Goal: Transaction & Acquisition: Purchase product/service

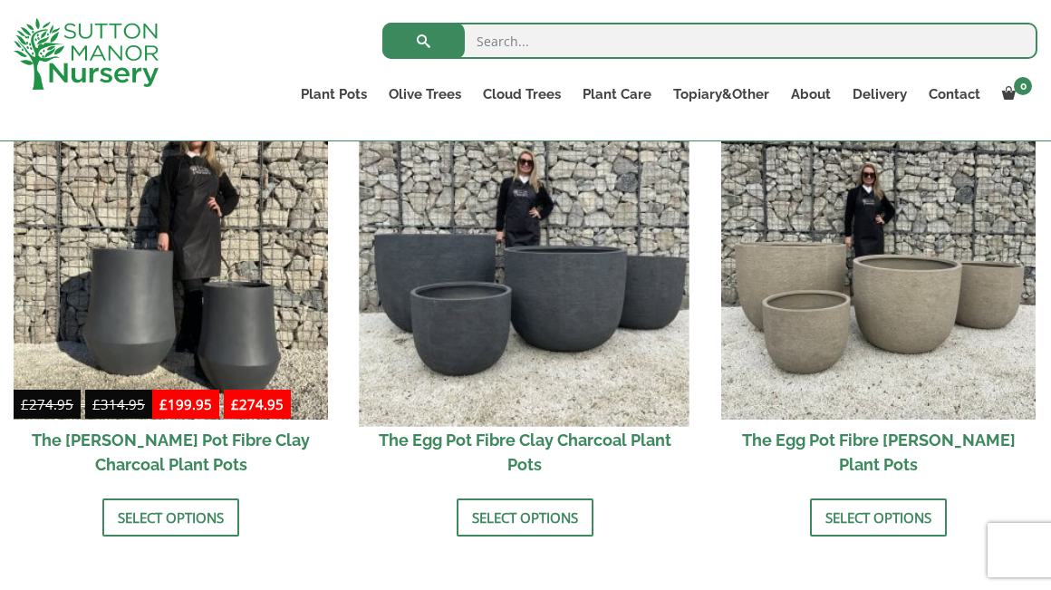
click at [581, 334] on img at bounding box center [525, 262] width 331 height 331
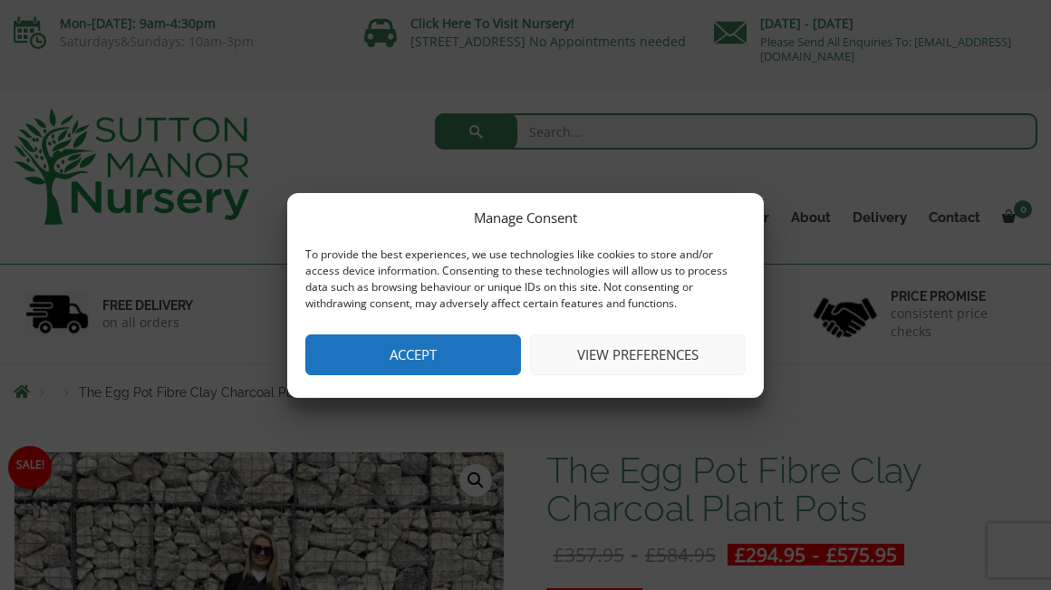
click at [620, 341] on button "View preferences" at bounding box center [638, 354] width 216 height 41
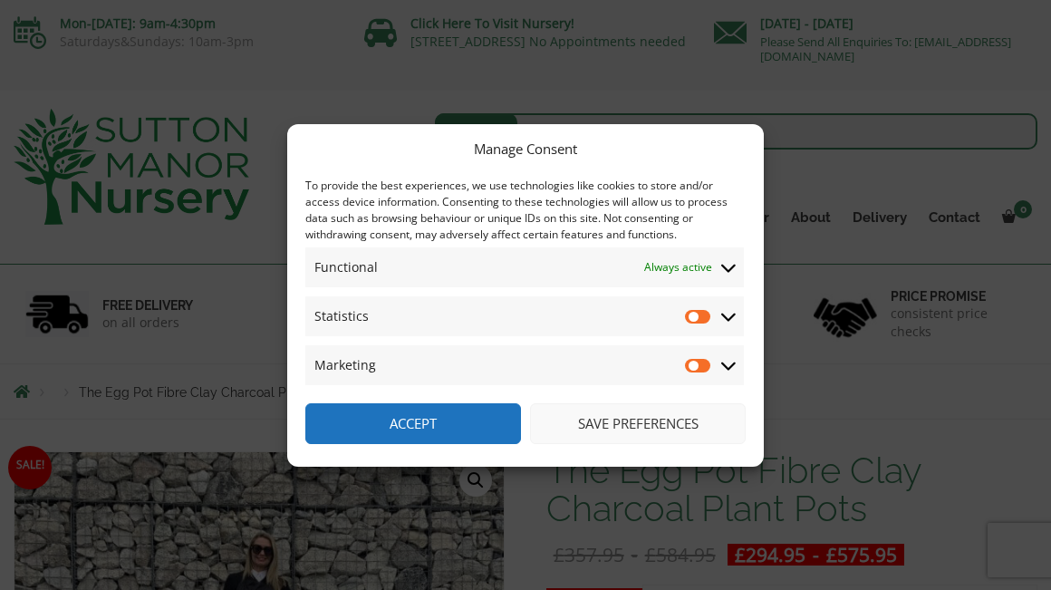
drag, startPoint x: 403, startPoint y: 422, endPoint x: 425, endPoint y: 402, distance: 30.1
click at [403, 422] on button "Accept" at bounding box center [413, 423] width 216 height 41
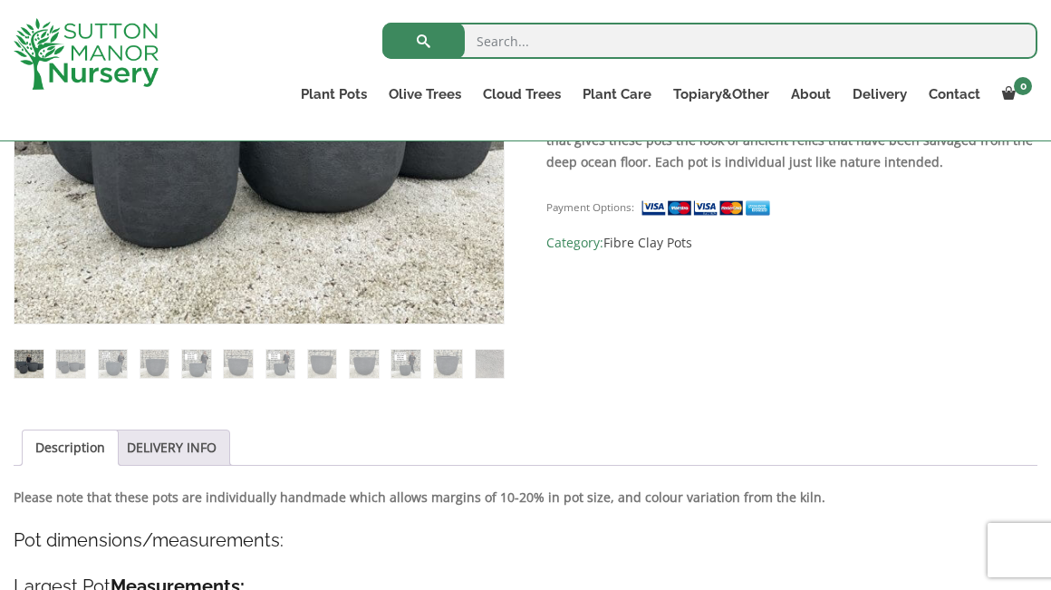
scroll to position [587, 0]
click at [371, 366] on img at bounding box center [364, 363] width 29 height 29
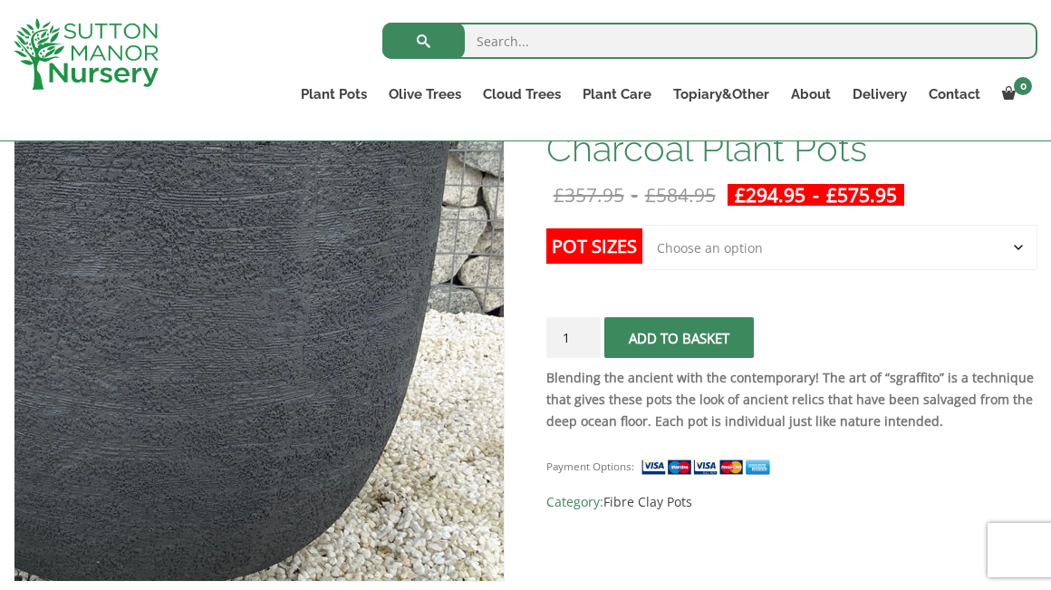
scroll to position [305, 0]
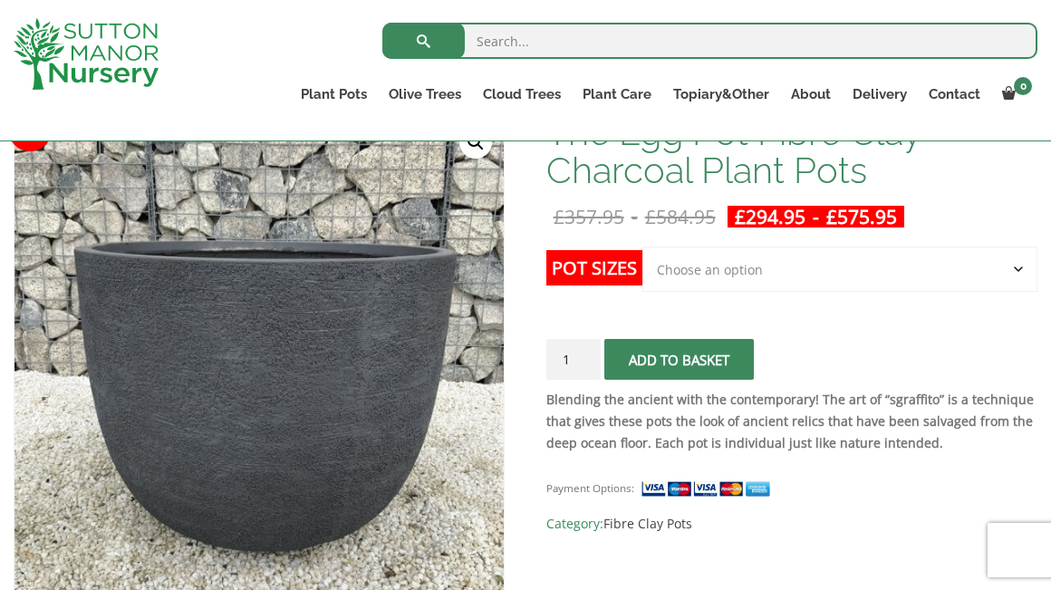
click at [762, 454] on p "Blending the ancient with the contemporary! The art of “sgraffito” is a techniq…" at bounding box center [792, 421] width 491 height 65
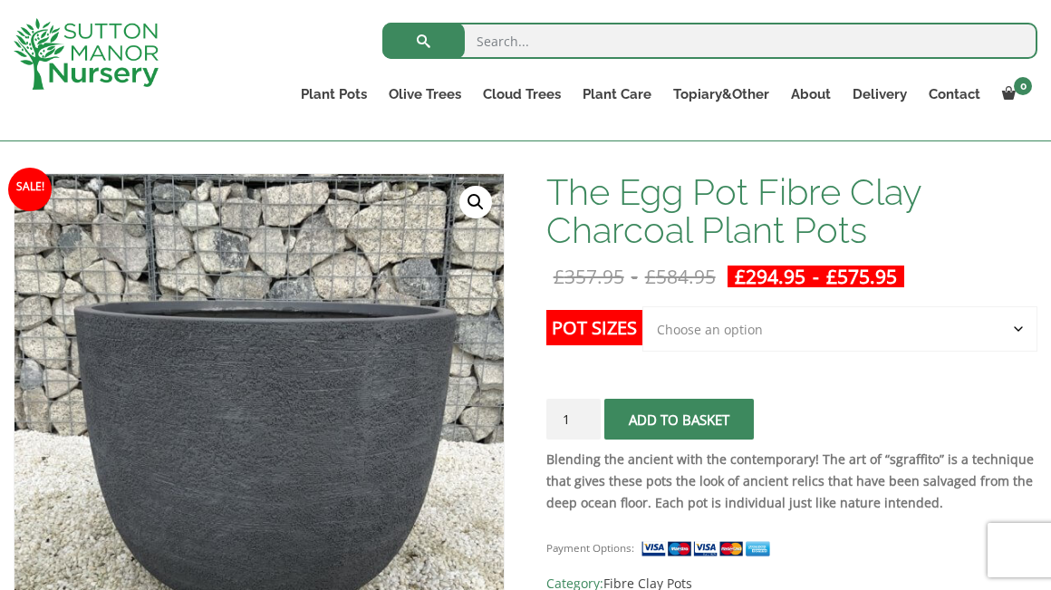
scroll to position [234, 0]
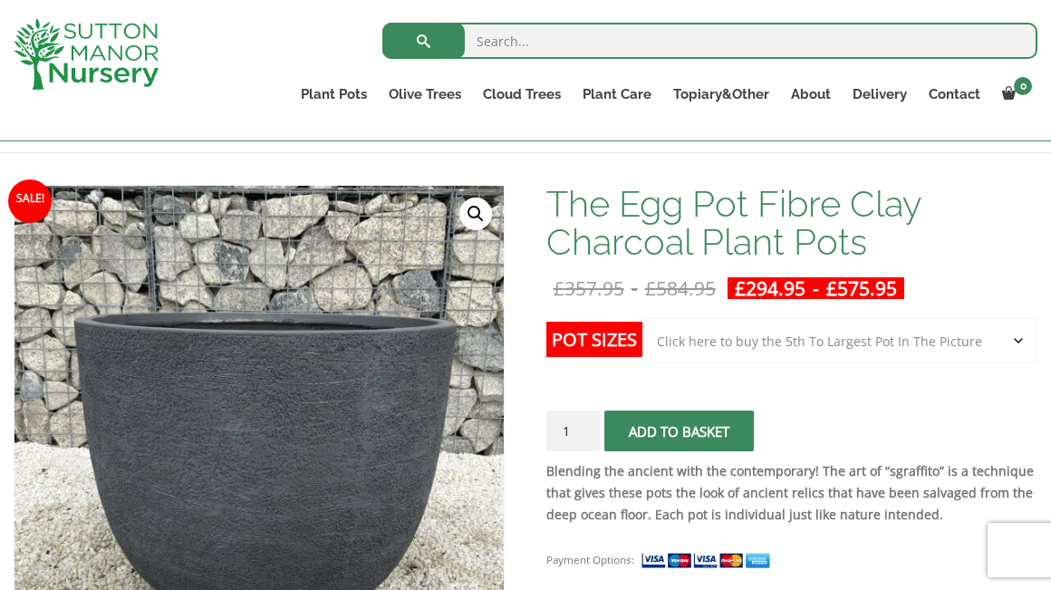
select select "Click here to buy the 5th To Largest Pot In The Picture"
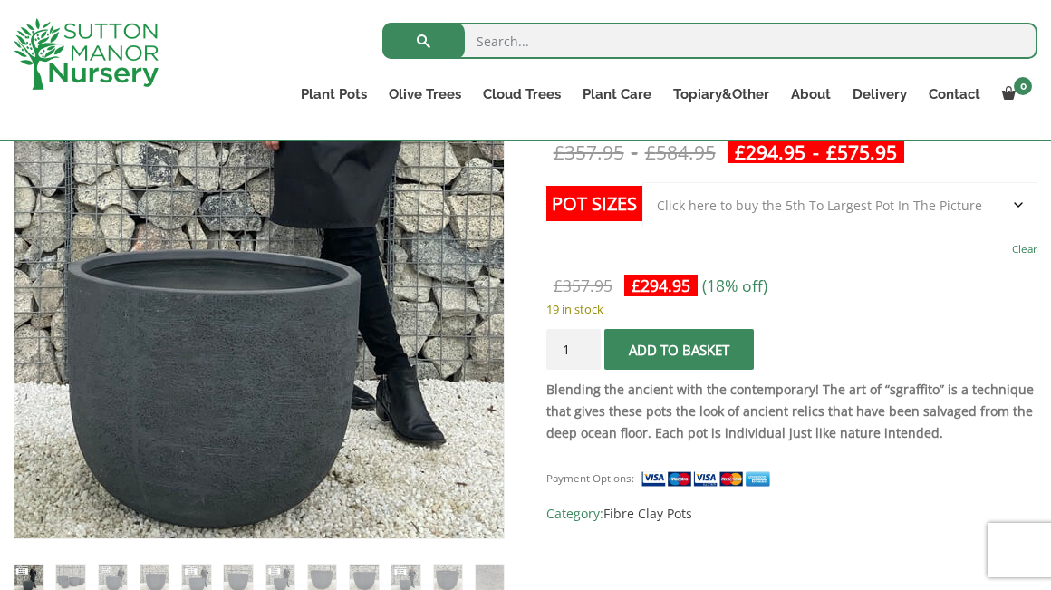
scroll to position [372, 0]
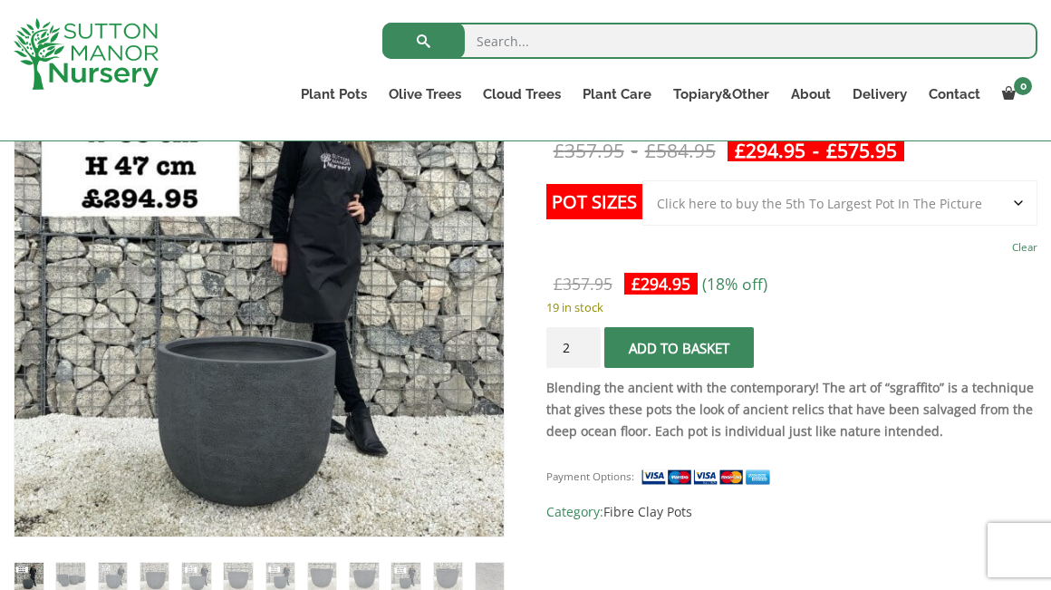
click at [586, 344] on input "2" at bounding box center [574, 347] width 54 height 41
click at [586, 344] on input "3" at bounding box center [574, 347] width 54 height 41
type input "4"
click at [586, 344] on input "4" at bounding box center [574, 347] width 54 height 41
click at [75, 583] on img at bounding box center [70, 577] width 29 height 29
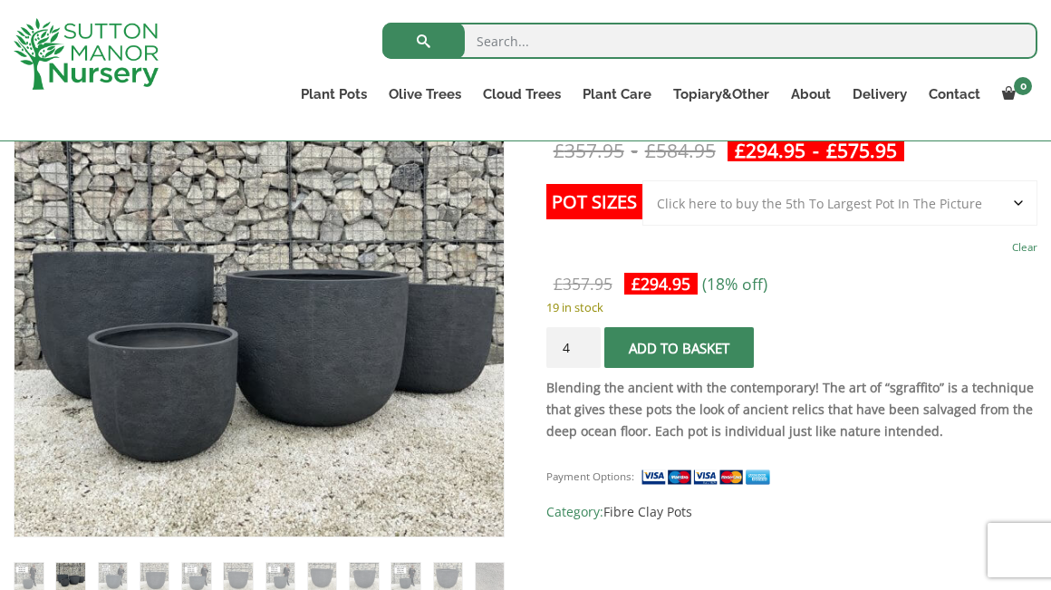
click at [134, 580] on ol at bounding box center [259, 564] width 491 height 55
click at [198, 576] on img at bounding box center [196, 577] width 29 height 29
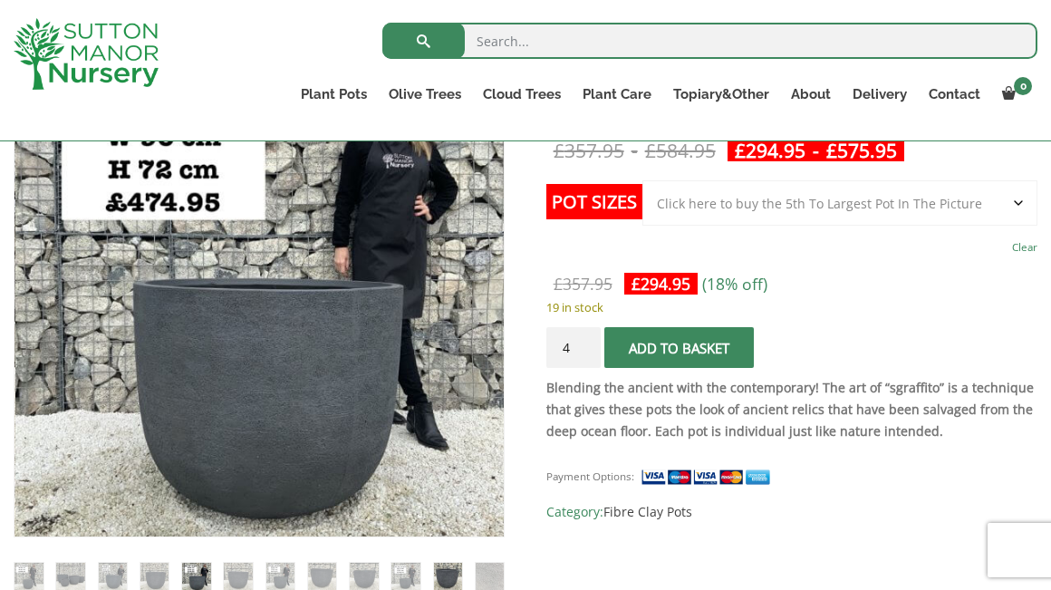
click at [450, 577] on img at bounding box center [448, 577] width 29 height 29
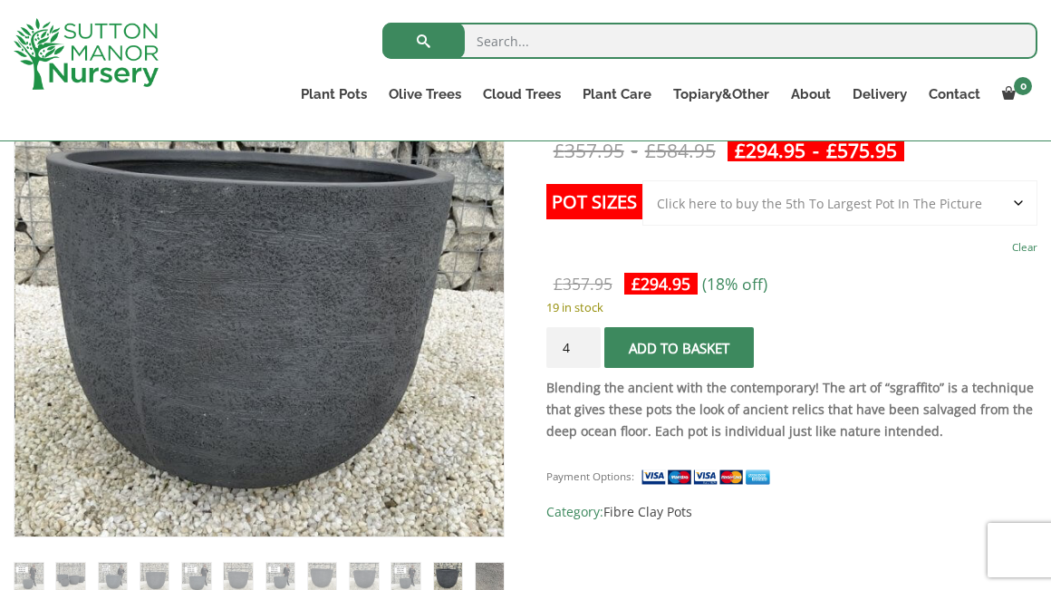
click at [499, 579] on img at bounding box center [490, 577] width 29 height 29
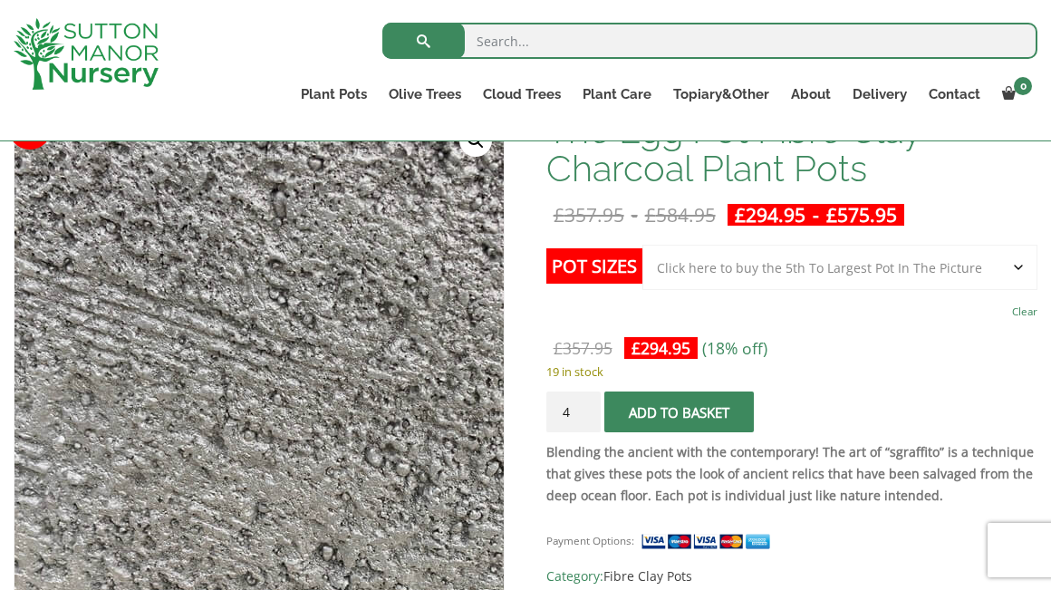
scroll to position [309, 0]
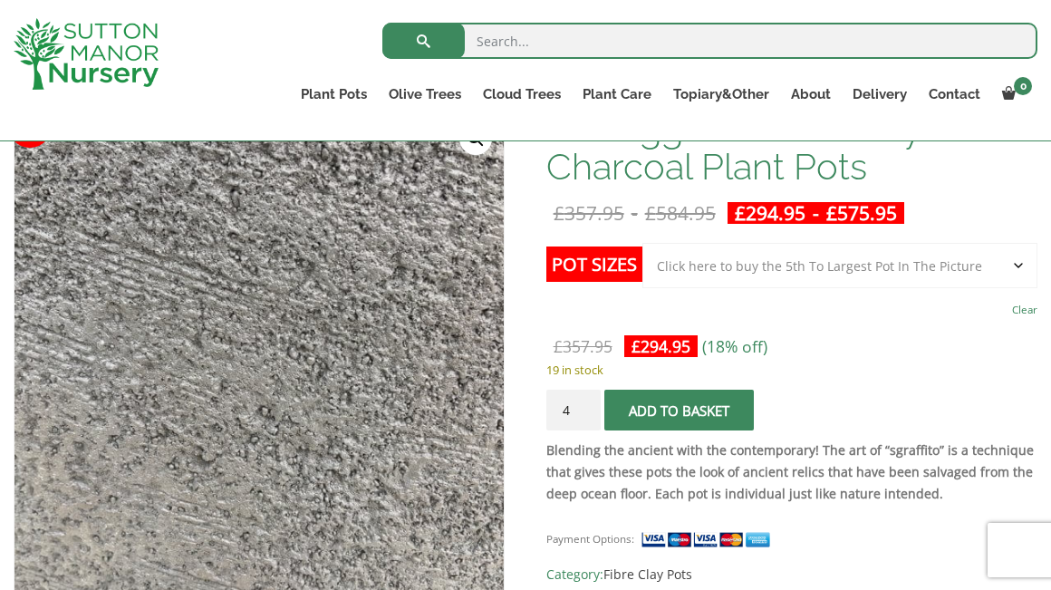
click at [918, 367] on p "19 in stock" at bounding box center [792, 370] width 491 height 22
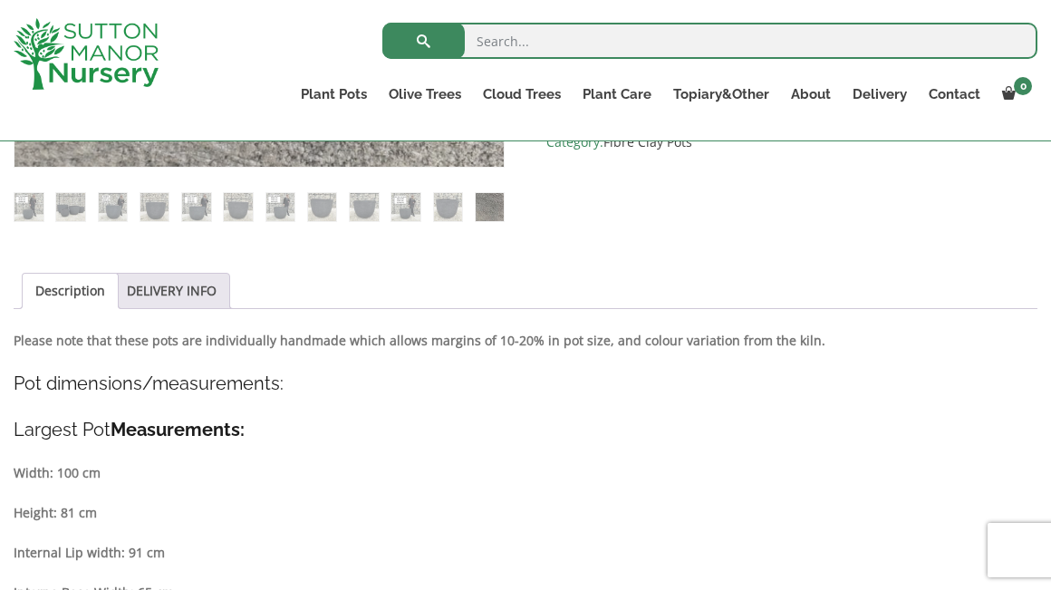
scroll to position [753, 0]
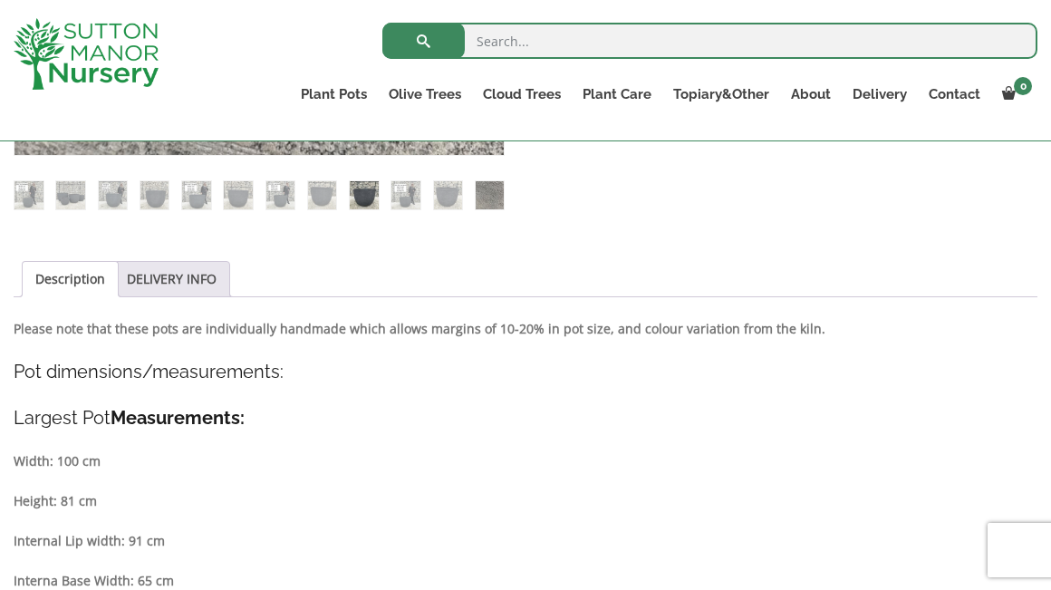
click at [362, 195] on img at bounding box center [364, 195] width 29 height 29
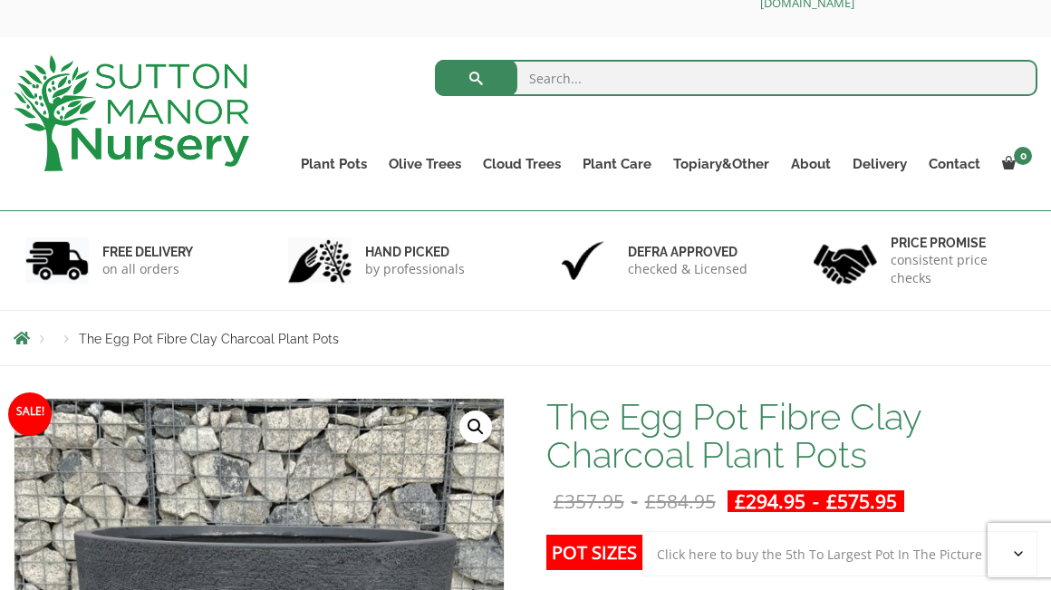
scroll to position [46, 0]
